Goal: Information Seeking & Learning: Learn about a topic

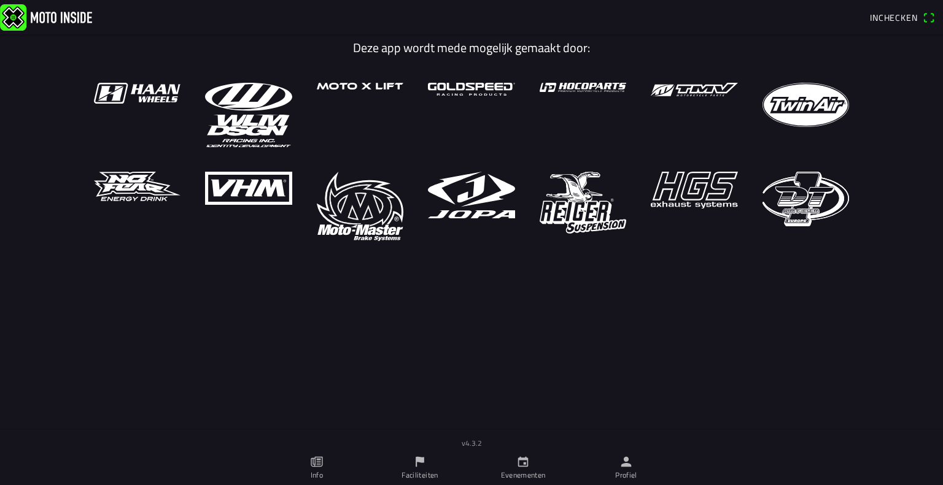
click at [902, 22] on span "Inchecken" at bounding box center [894, 17] width 48 height 13
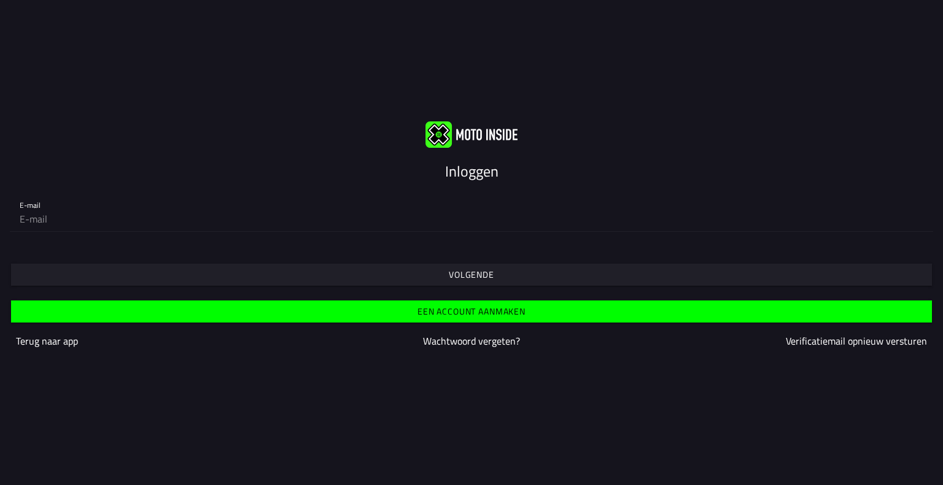
drag, startPoint x: 466, startPoint y: 164, endPoint x: 473, endPoint y: 166, distance: 6.6
click at [0, 0] on slot "Inloggen" at bounding box center [0, 0] width 0 height 0
click at [515, 274] on span "Volgende" at bounding box center [470, 275] width 901 height 22
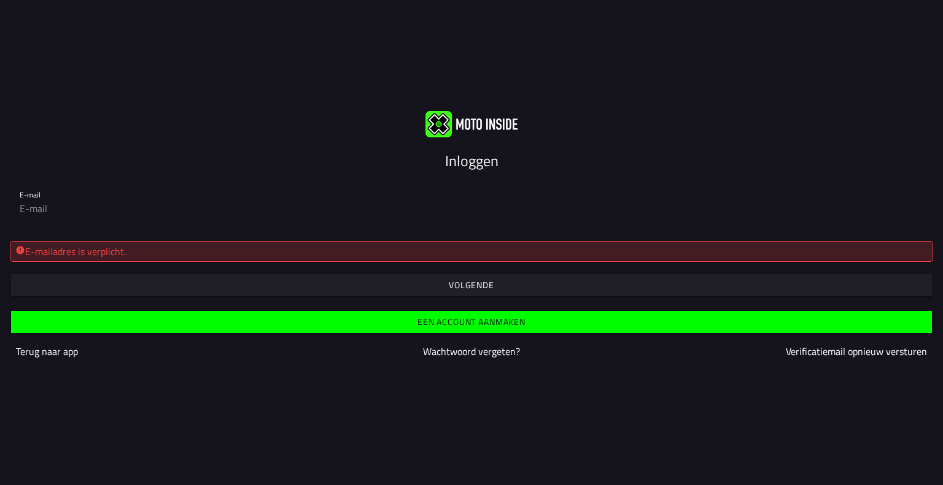
click at [203, 252] on div "E-mailadres is verplicht." at bounding box center [471, 251] width 912 height 15
click at [151, 223] on div "E-mail" at bounding box center [471, 202] width 943 height 60
click at [149, 234] on div "E-mailadres is verplicht. Volgende" at bounding box center [471, 263] width 943 height 65
click at [145, 252] on div "E-mailadres is verplicht." at bounding box center [471, 251] width 912 height 15
click at [139, 252] on div "E-mailadres is verplicht." at bounding box center [471, 251] width 912 height 15
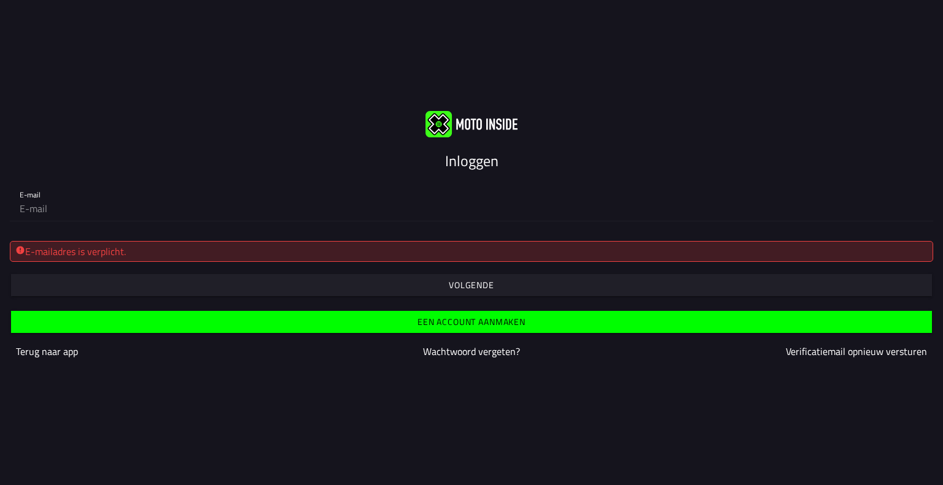
click at [201, 236] on div "E-mailadres is verplicht. Volgende" at bounding box center [471, 263] width 943 height 65
drag, startPoint x: 282, startPoint y: 245, endPoint x: 288, endPoint y: 257, distance: 13.7
click at [284, 252] on div "E-mailadres is verplicht." at bounding box center [471, 251] width 912 height 15
drag, startPoint x: 275, startPoint y: 257, endPoint x: 221, endPoint y: 242, distance: 56.0
click at [240, 250] on div "E-mailadres is verplicht." at bounding box center [471, 251] width 912 height 15
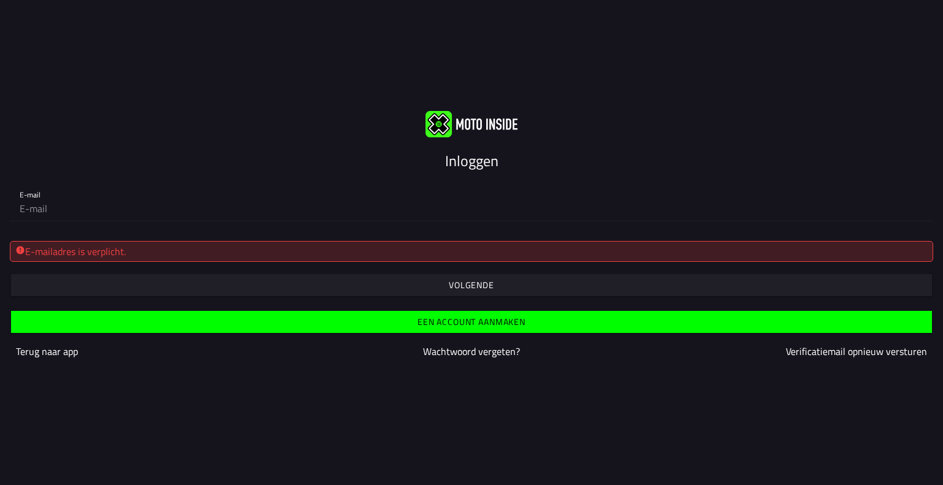
click at [177, 226] on div "E-mail" at bounding box center [471, 202] width 943 height 60
click at [49, 222] on div "E-mail" at bounding box center [471, 202] width 943 height 60
click at [44, 205] on input "email" at bounding box center [471, 208] width 903 height 25
type input "[EMAIL_ADDRESS][DOMAIN_NAME]"
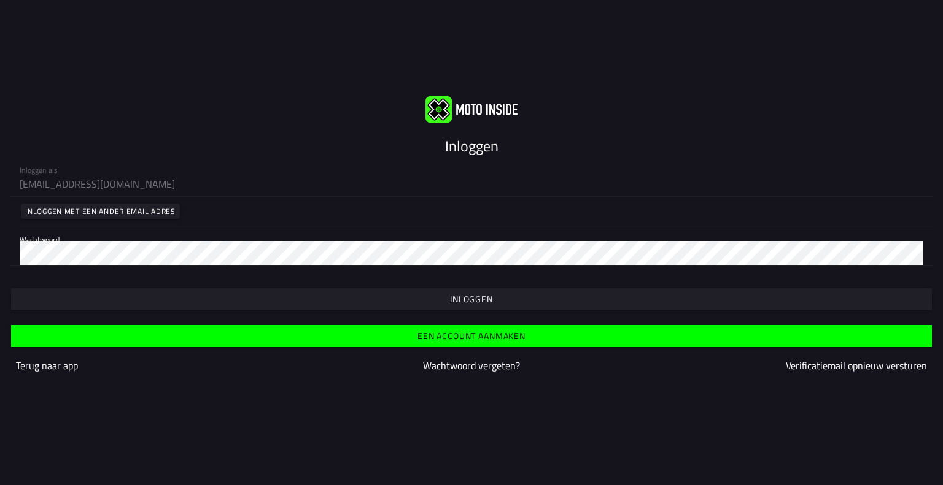
click at [110, 241] on div "Wachtwoord" at bounding box center [471, 245] width 903 height 39
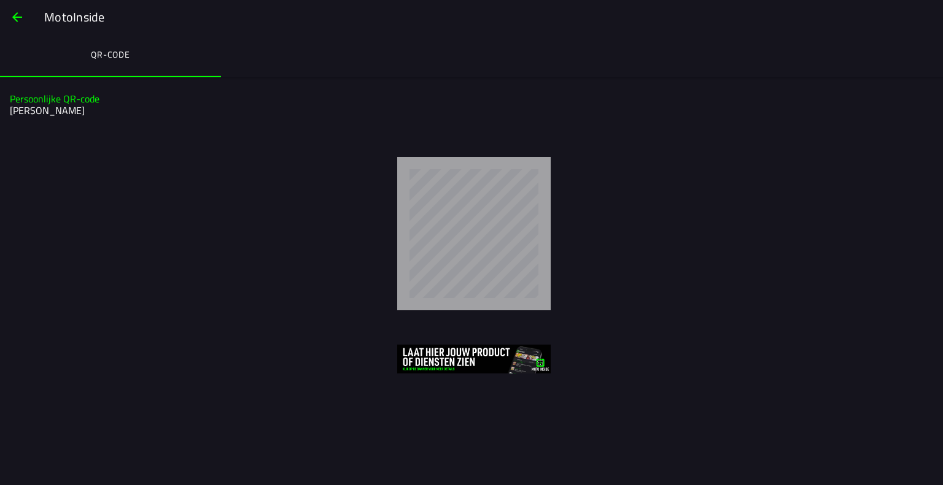
click at [17, 13] on span "button" at bounding box center [17, 16] width 15 height 29
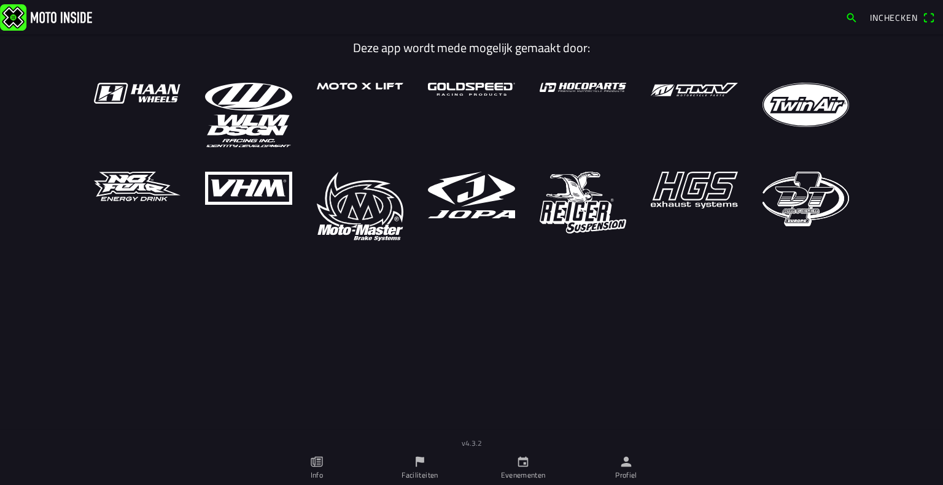
drag, startPoint x: 398, startPoint y: 468, endPoint x: 390, endPoint y: 468, distance: 7.4
click at [398, 468] on link "Faciliteiten" at bounding box center [419, 468] width 103 height 34
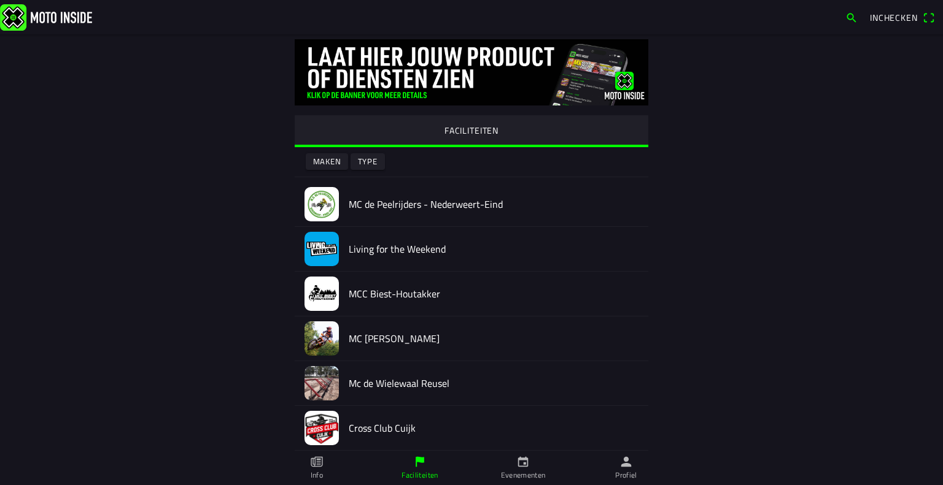
click at [506, 466] on link "Evenementen" at bounding box center [522, 468] width 103 height 34
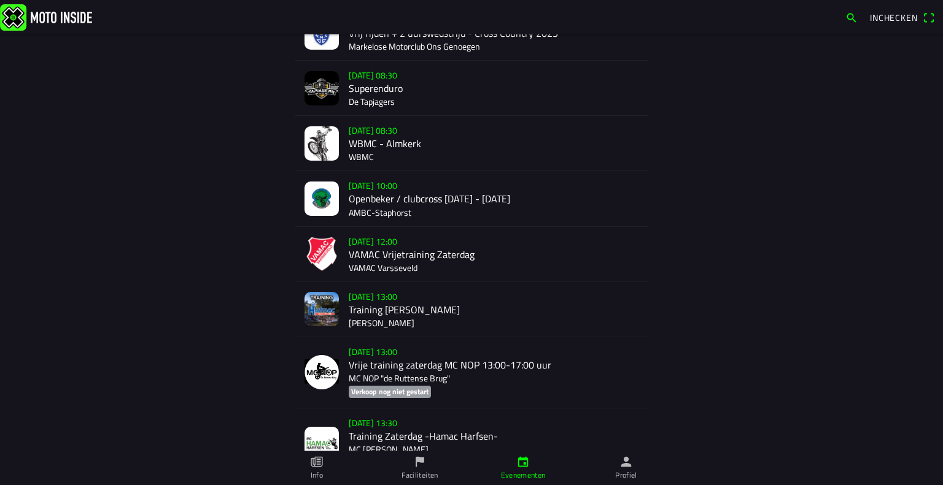
scroll to position [365, 0]
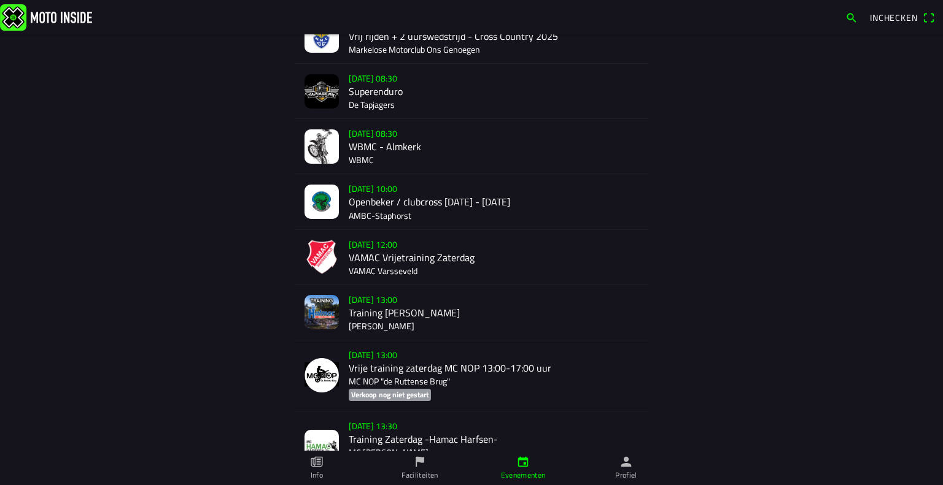
click at [425, 88] on div "[DATE] 08:30 Superenduro De Tapjagers" at bounding box center [494, 91] width 290 height 55
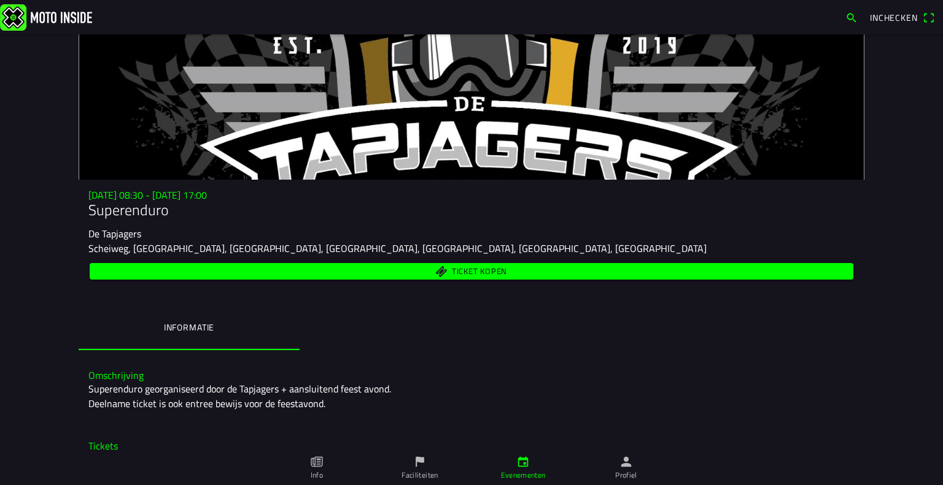
click at [0, 0] on slot "Scheiweg, [GEOGRAPHIC_DATA], [GEOGRAPHIC_DATA], [GEOGRAPHIC_DATA], [GEOGRAPHIC_…" at bounding box center [0, 0] width 0 height 0
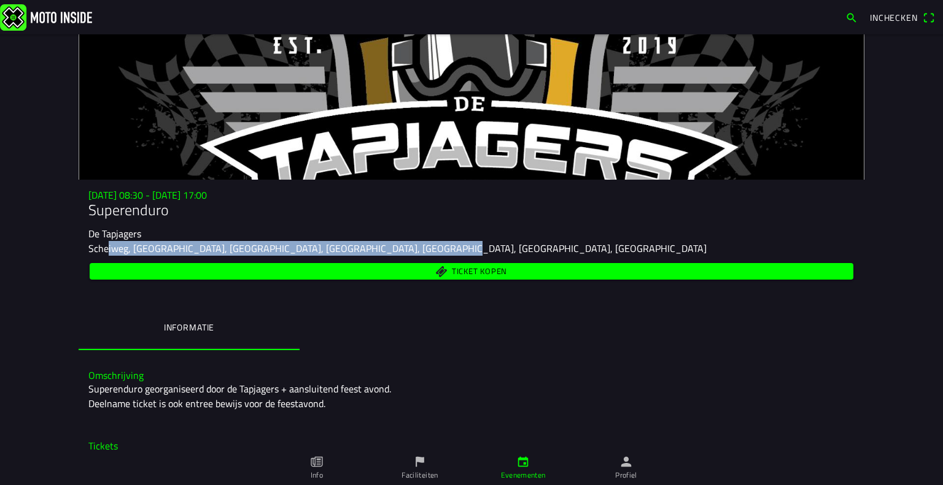
drag, startPoint x: 99, startPoint y: 250, endPoint x: 452, endPoint y: 242, distance: 353.5
click at [446, 241] on div "Scheiweg, [GEOGRAPHIC_DATA], [GEOGRAPHIC_DATA], [GEOGRAPHIC_DATA], [GEOGRAPHIC_…" at bounding box center [471, 248] width 766 height 15
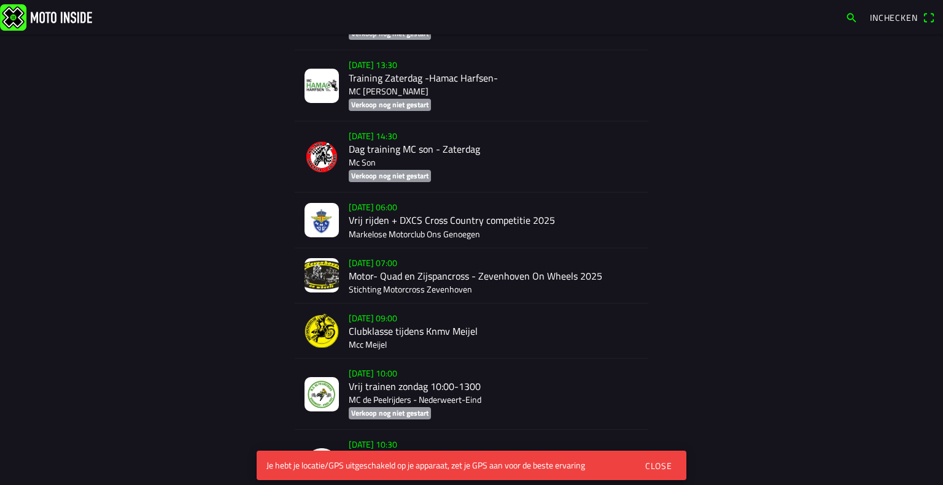
scroll to position [798, 0]
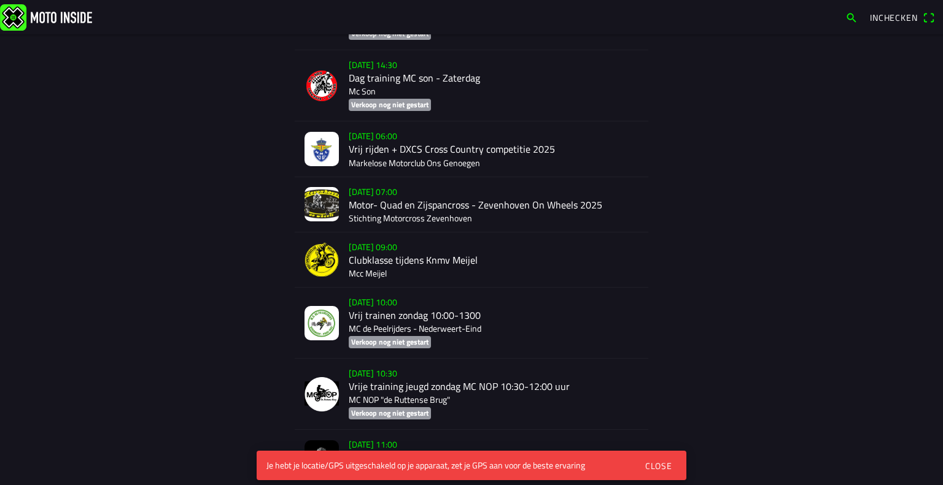
drag, startPoint x: 333, startPoint y: 263, endPoint x: 317, endPoint y: 276, distance: 20.5
drag, startPoint x: 317, startPoint y: 276, endPoint x: 199, endPoint y: 264, distance: 119.0
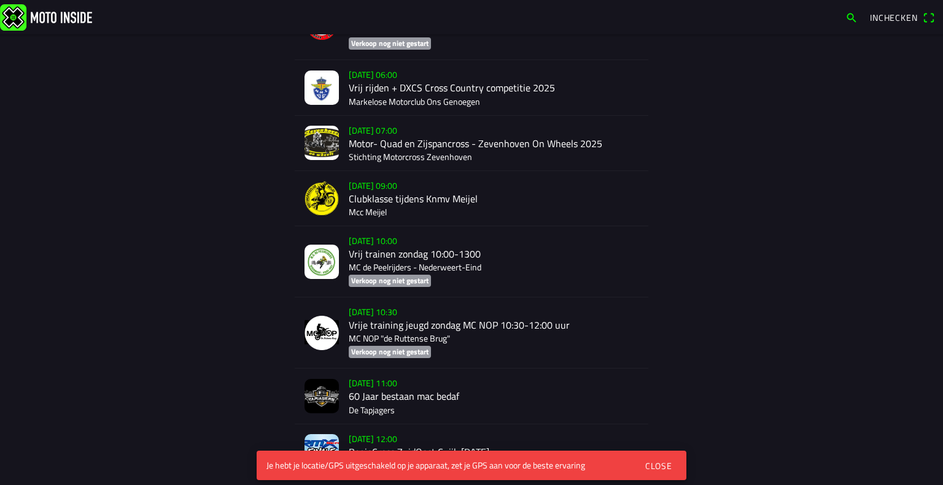
scroll to position [982, 0]
